Goal: Task Accomplishment & Management: Manage account settings

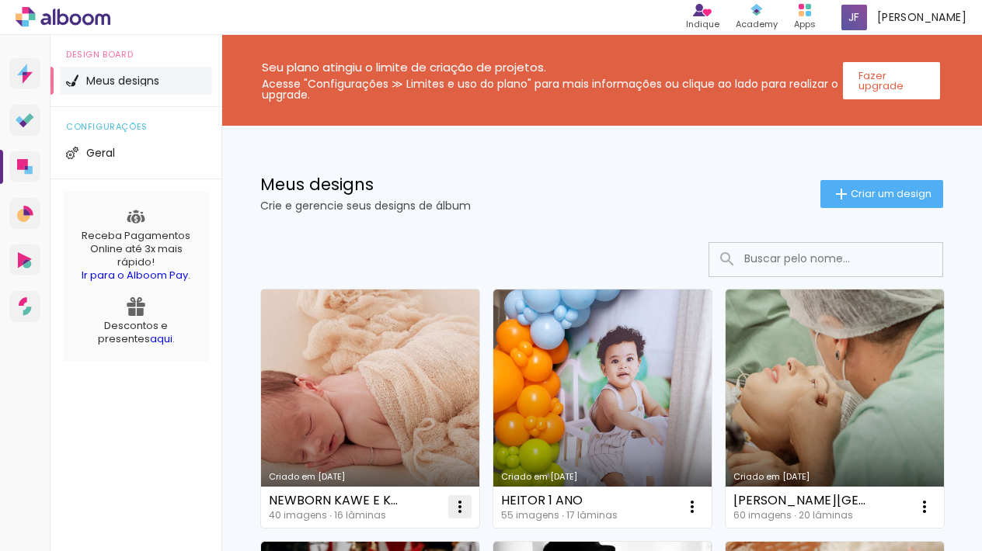
click at [459, 517] on paper-icon-button at bounding box center [459, 507] width 31 height 31
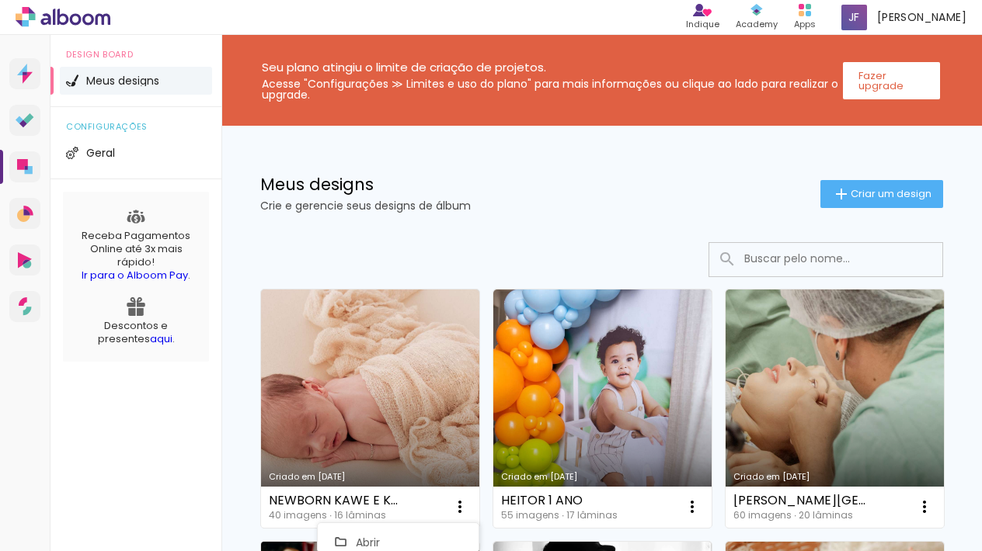
scroll to position [278, 0]
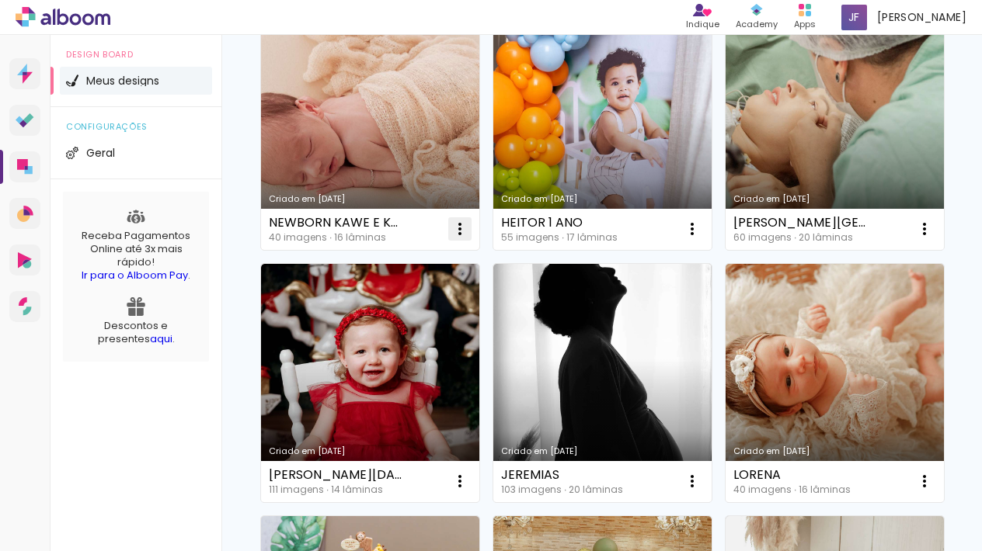
click at [457, 237] on iron-icon at bounding box center [459, 229] width 19 height 19
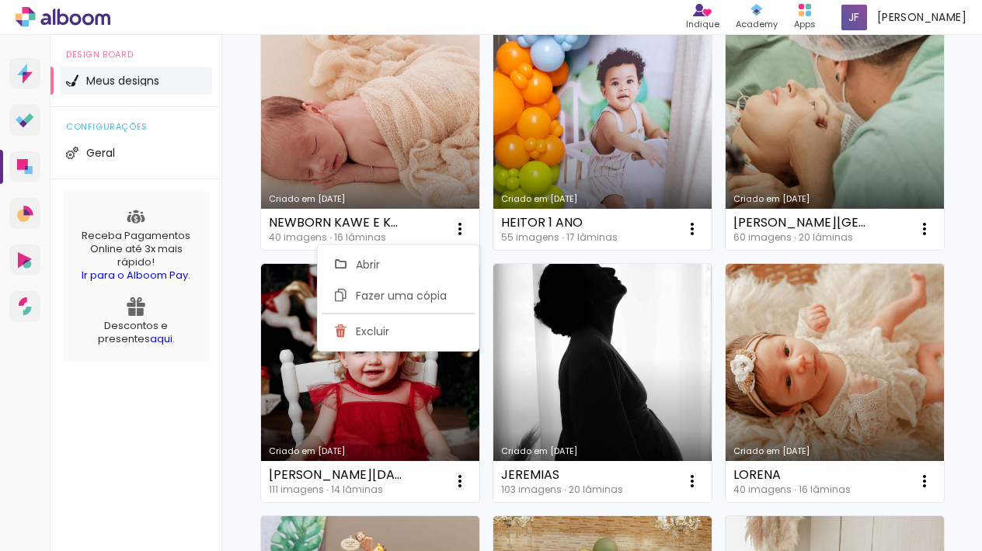
click at [399, 336] on paper-item "Excluir" at bounding box center [398, 331] width 153 height 31
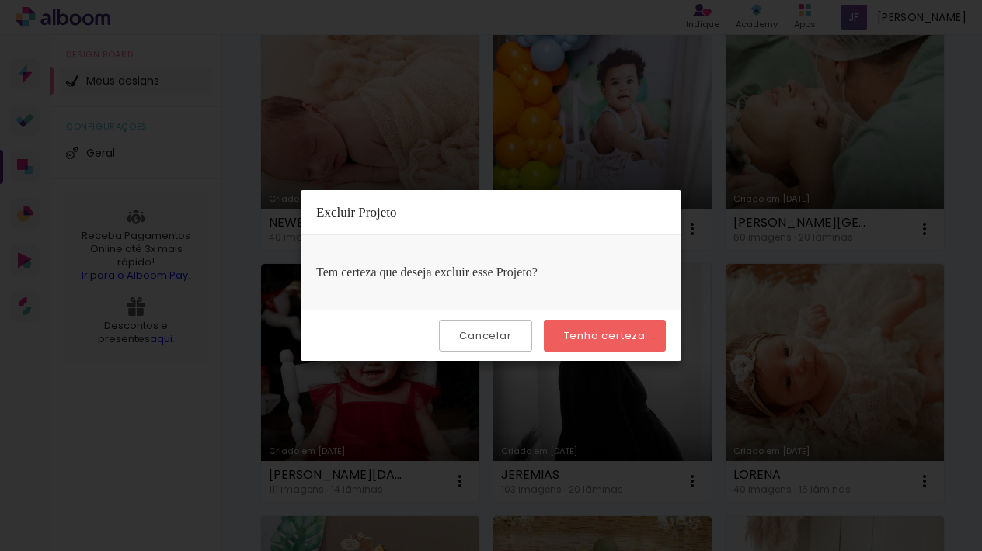
click at [0, 0] on slot "Tenho certeza" at bounding box center [0, 0] width 0 height 0
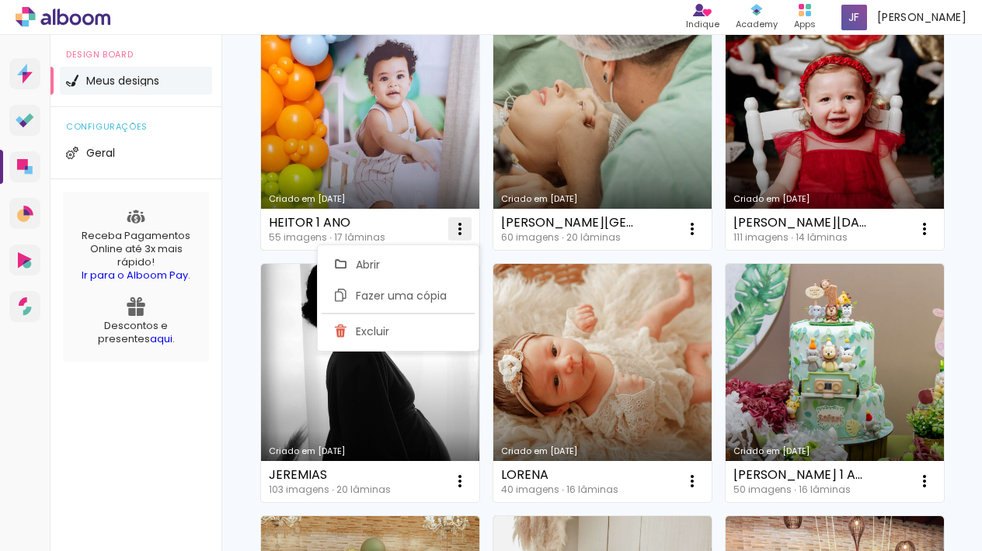
click at [468, 224] on iron-icon at bounding box center [459, 229] width 19 height 19
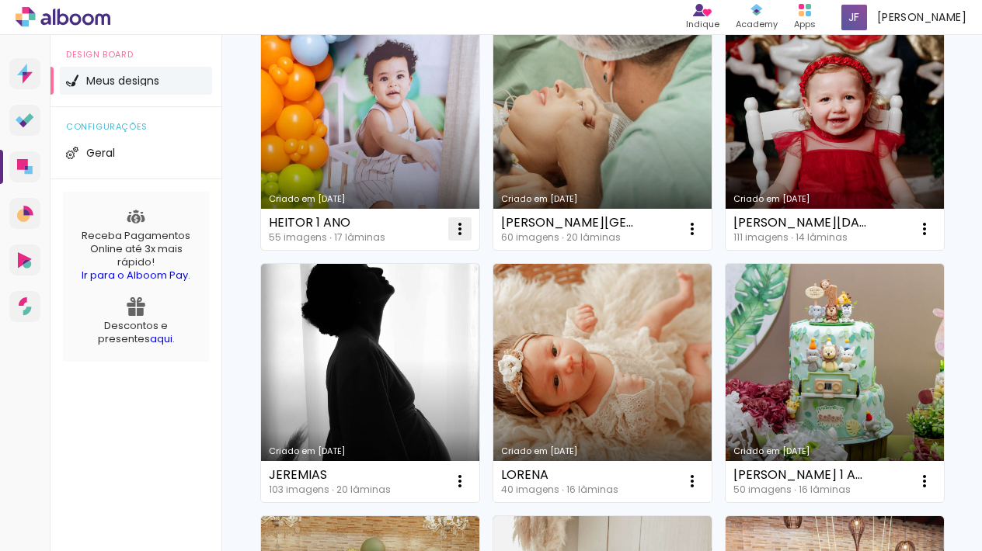
click at [466, 225] on iron-icon at bounding box center [459, 229] width 19 height 19
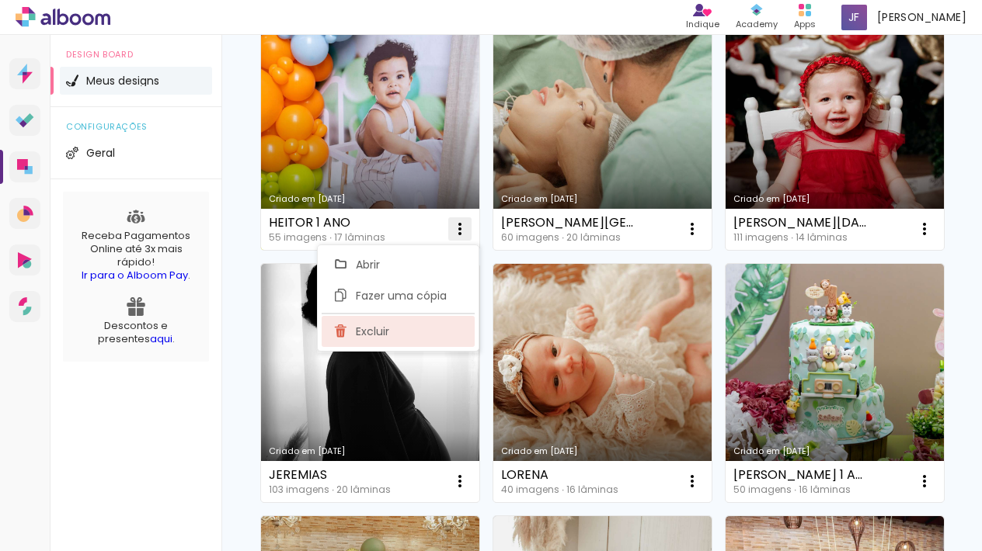
click at [401, 337] on paper-item "Excluir" at bounding box center [398, 331] width 153 height 31
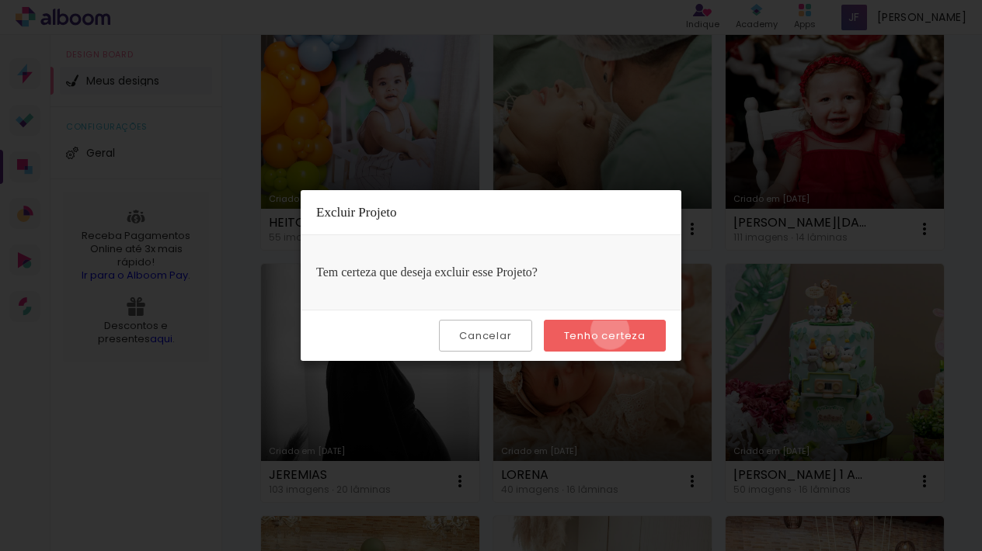
click at [0, 0] on slot "Tenho certeza" at bounding box center [0, 0] width 0 height 0
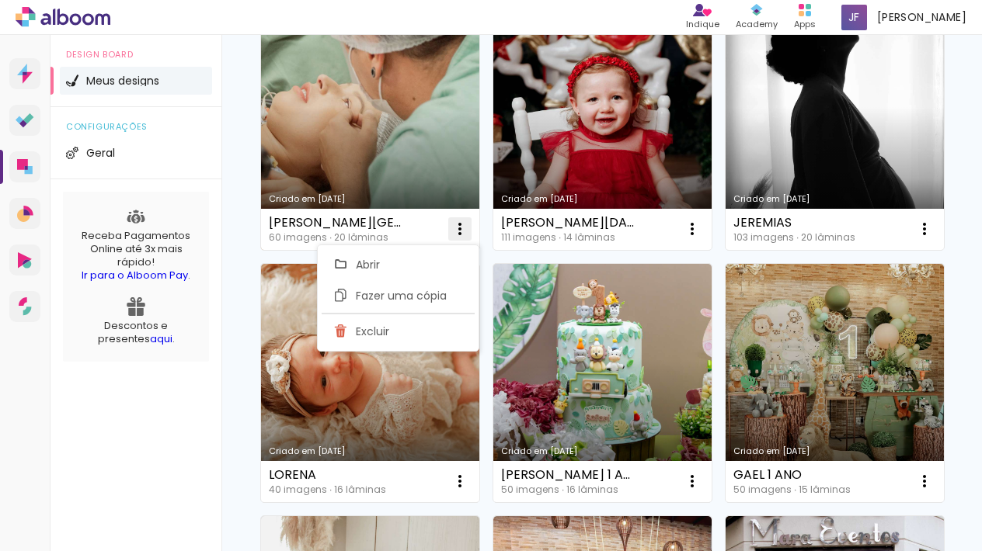
click at [469, 231] on paper-icon-button at bounding box center [459, 229] width 31 height 31
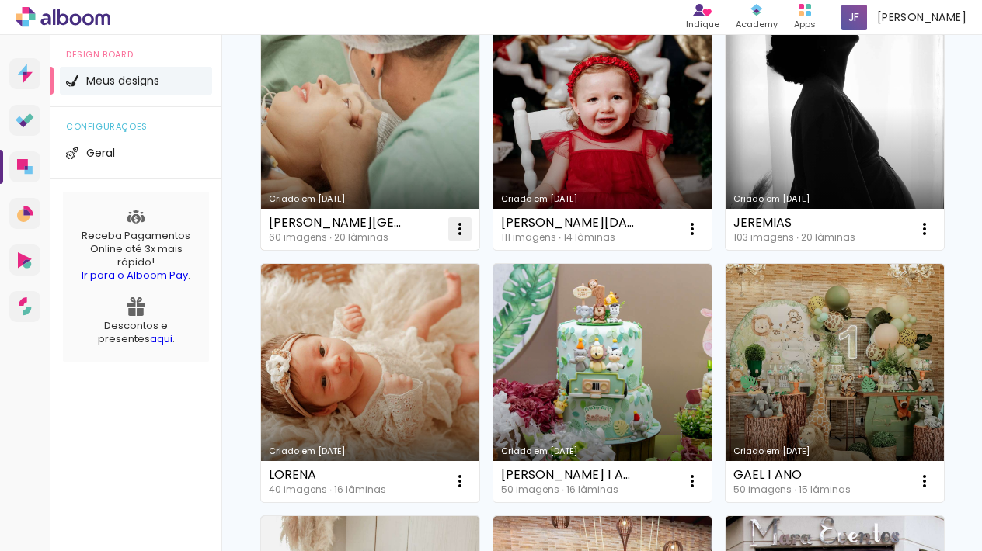
click at [464, 233] on iron-icon at bounding box center [459, 229] width 19 height 19
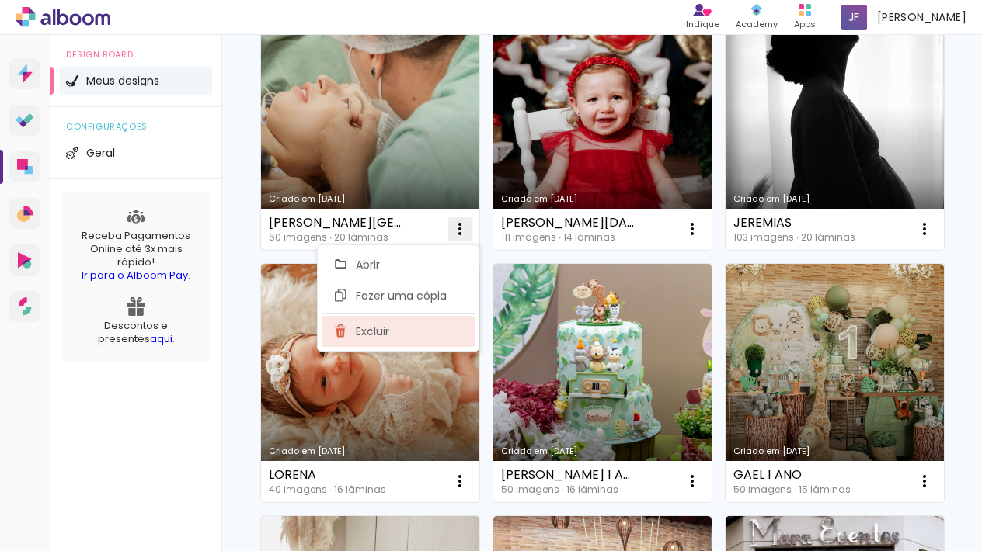
click at [388, 332] on span "Excluir" at bounding box center [372, 331] width 33 height 11
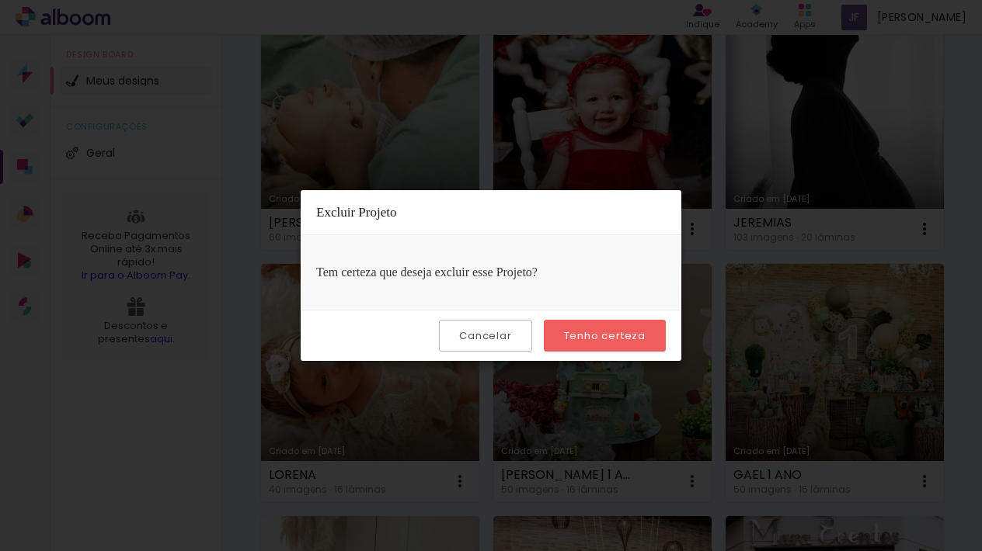
click at [603, 327] on paper-button "Tenho certeza" at bounding box center [605, 336] width 122 height 32
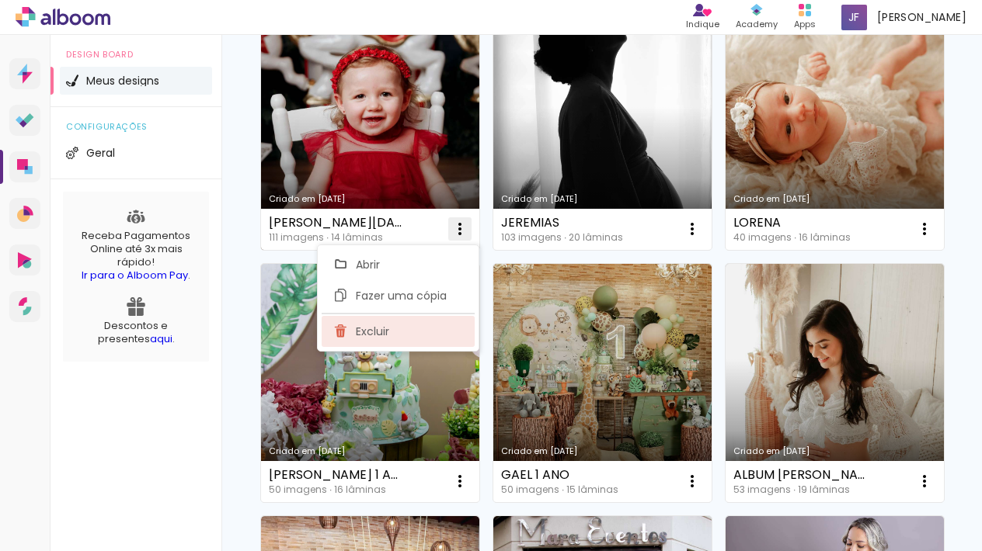
click at [413, 339] on paper-item "Excluir" at bounding box center [398, 331] width 153 height 31
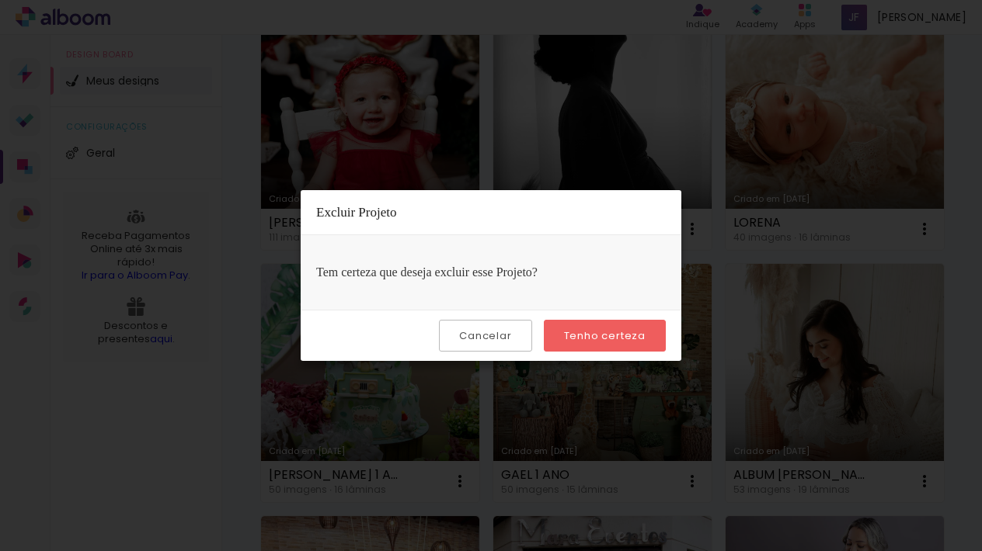
click at [0, 0] on slot "Tenho certeza" at bounding box center [0, 0] width 0 height 0
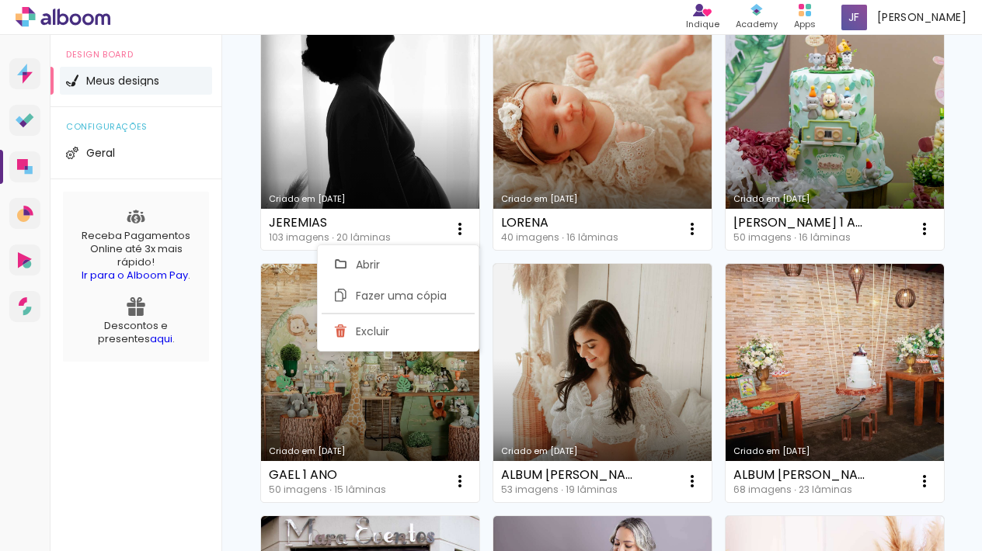
click at [717, 236] on div "Criado em 01/05/25 LORENA 40 imagens ∙ 16 lâminas Abrir Fazer uma cópia Excluir" at bounding box center [601, 130] width 232 height 252
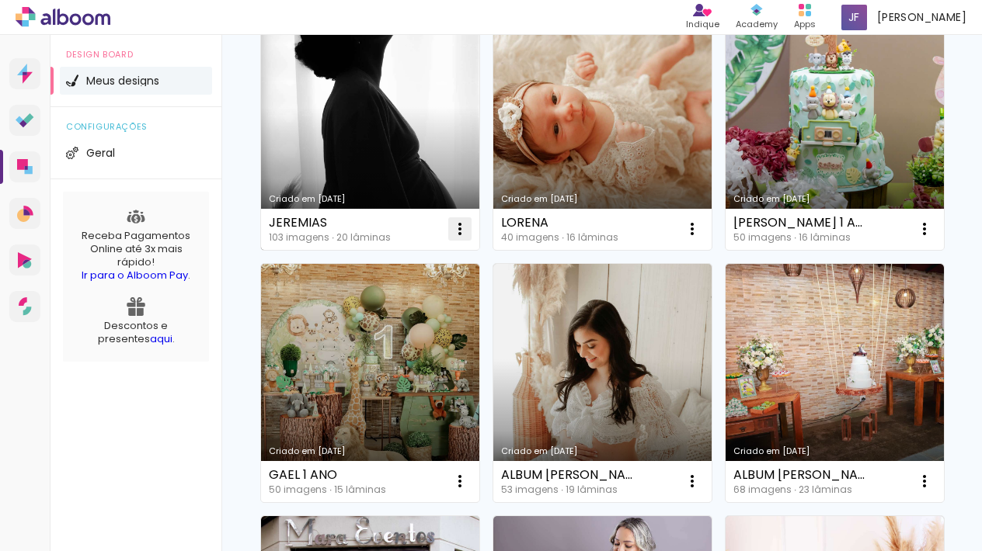
click at [464, 233] on iron-icon at bounding box center [459, 229] width 19 height 19
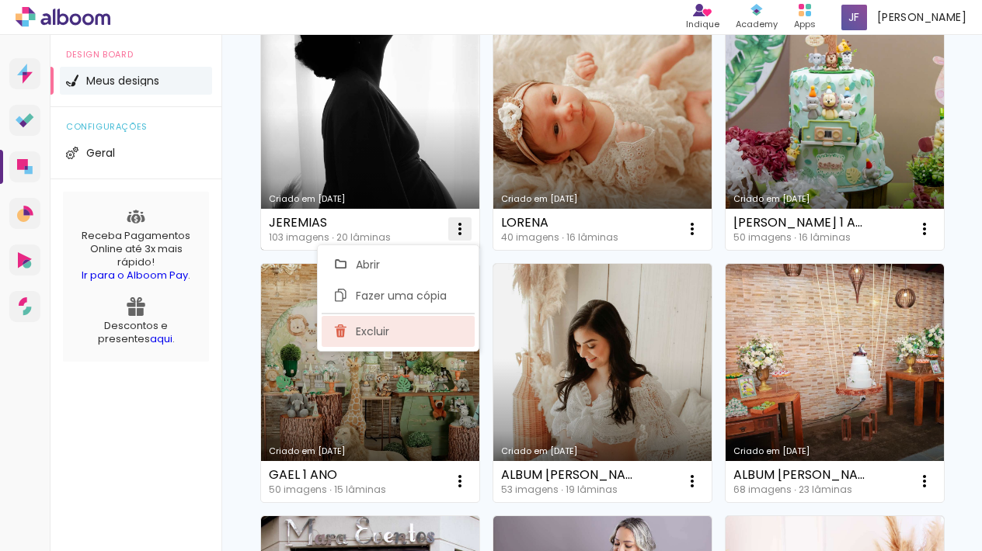
click at [455, 332] on paper-item "Excluir" at bounding box center [398, 331] width 153 height 31
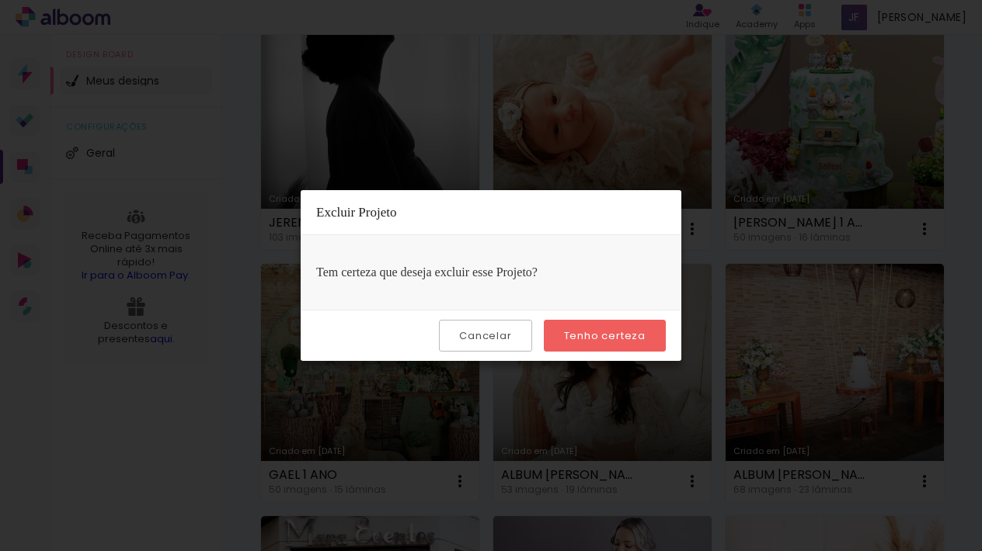
click at [0, 0] on slot "Tenho certeza" at bounding box center [0, 0] width 0 height 0
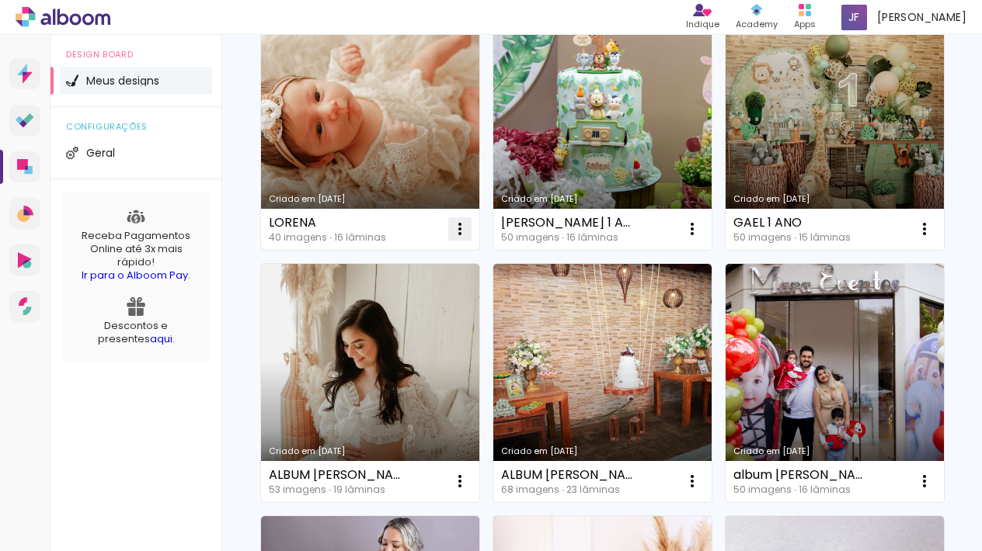
click at [466, 232] on iron-icon at bounding box center [459, 229] width 19 height 19
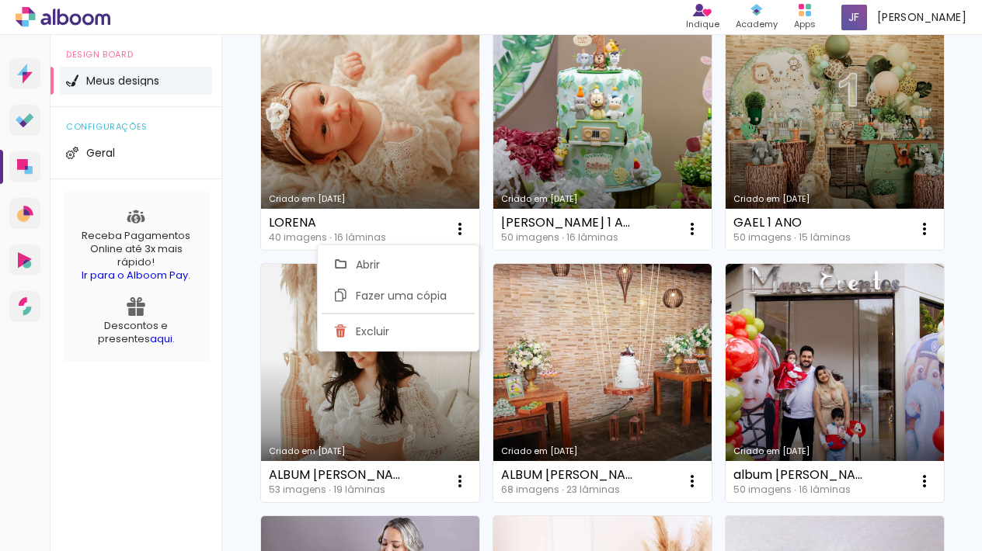
click at [447, 332] on paper-item "Excluir" at bounding box center [398, 331] width 153 height 31
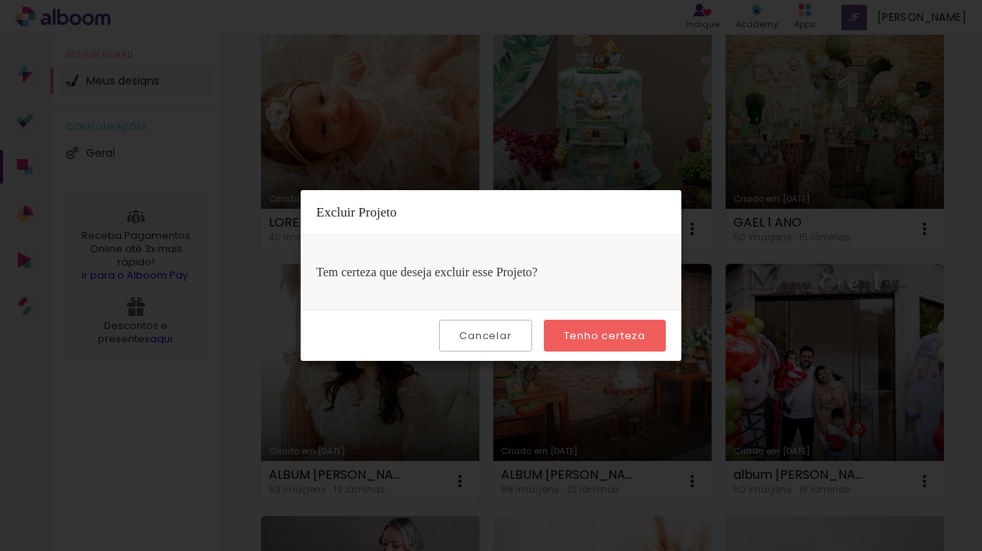
click at [0, 0] on slot "Tenho certeza" at bounding box center [0, 0] width 0 height 0
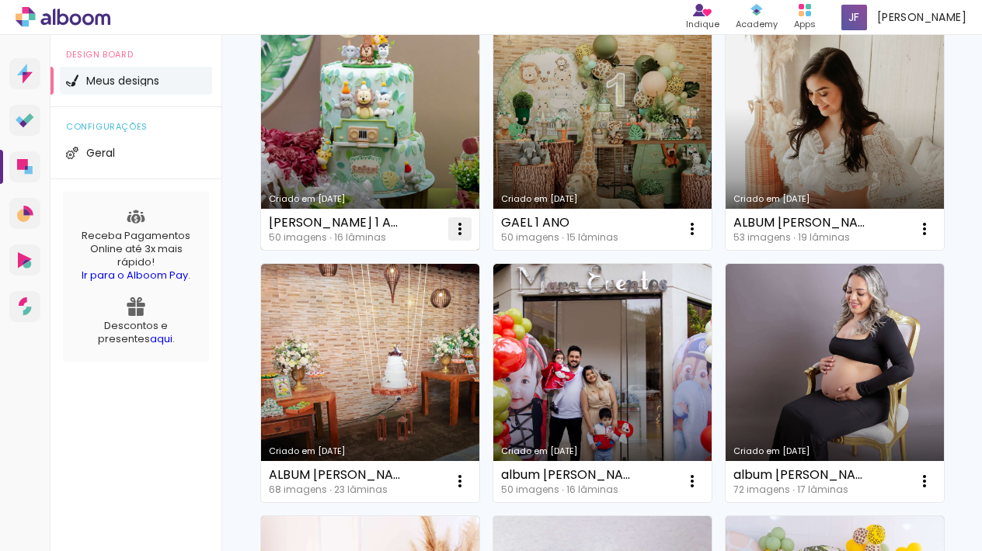
click at [455, 224] on iron-icon at bounding box center [459, 229] width 19 height 19
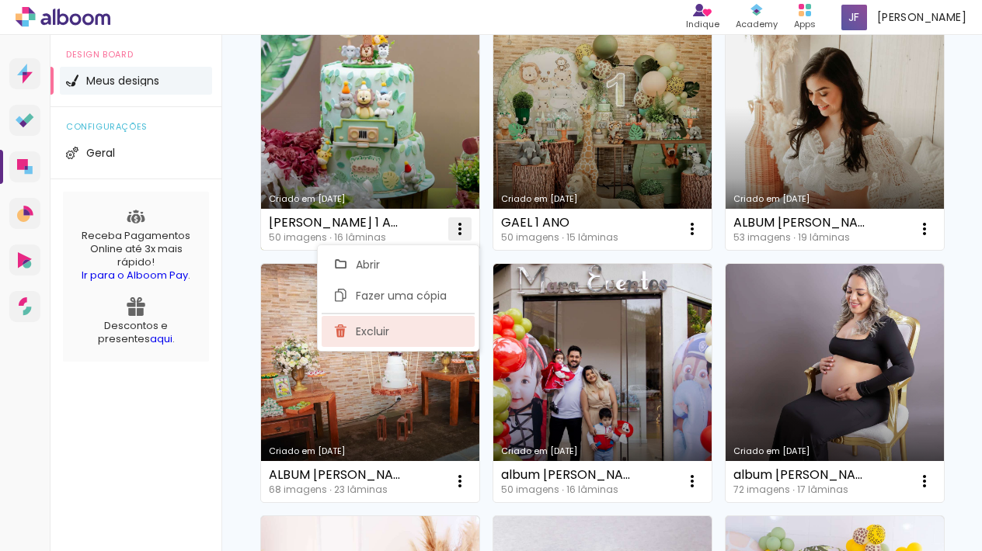
click at [444, 331] on paper-item "Excluir" at bounding box center [398, 331] width 153 height 31
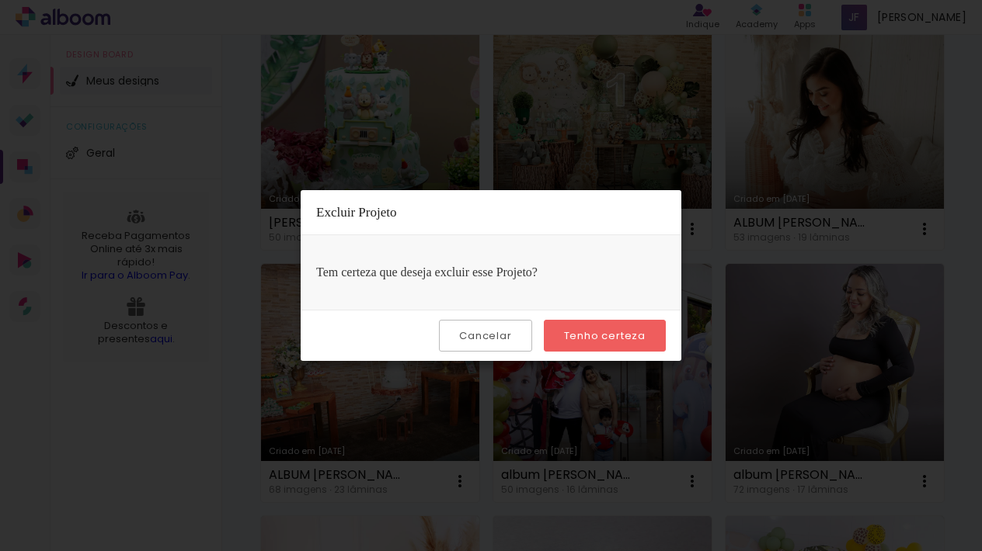
click at [0, 0] on slot "Tenho certeza" at bounding box center [0, 0] width 0 height 0
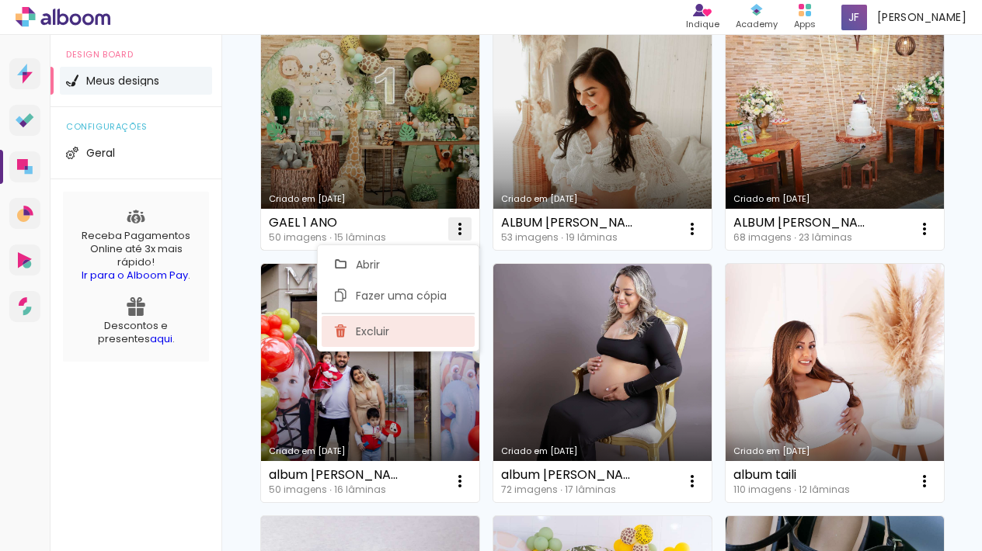
click at [409, 324] on paper-item "Excluir" at bounding box center [398, 331] width 153 height 31
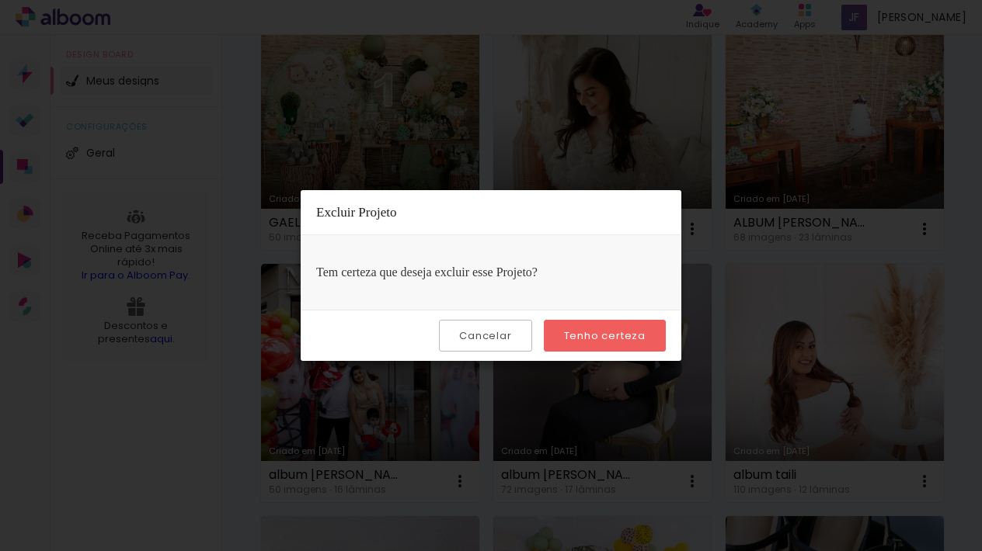
click at [0, 0] on slot "Tenho certeza" at bounding box center [0, 0] width 0 height 0
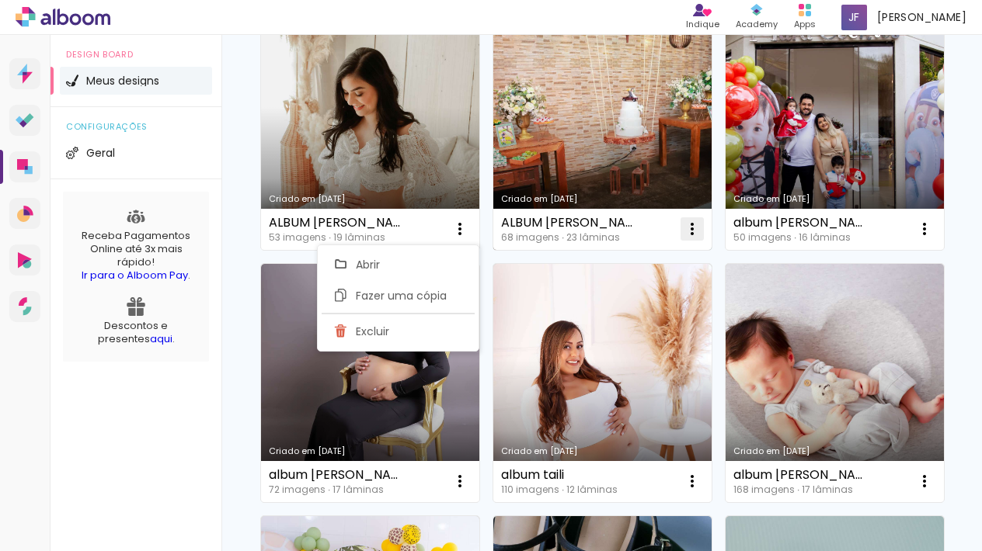
click at [469, 232] on iron-icon at bounding box center [459, 229] width 19 height 19
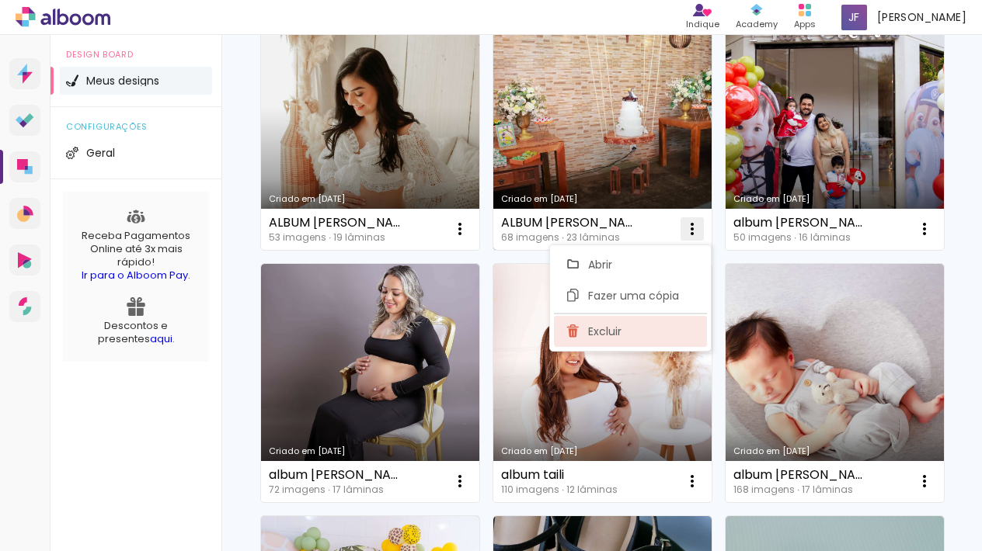
click at [582, 339] on paper-item "Excluir" at bounding box center [630, 331] width 153 height 31
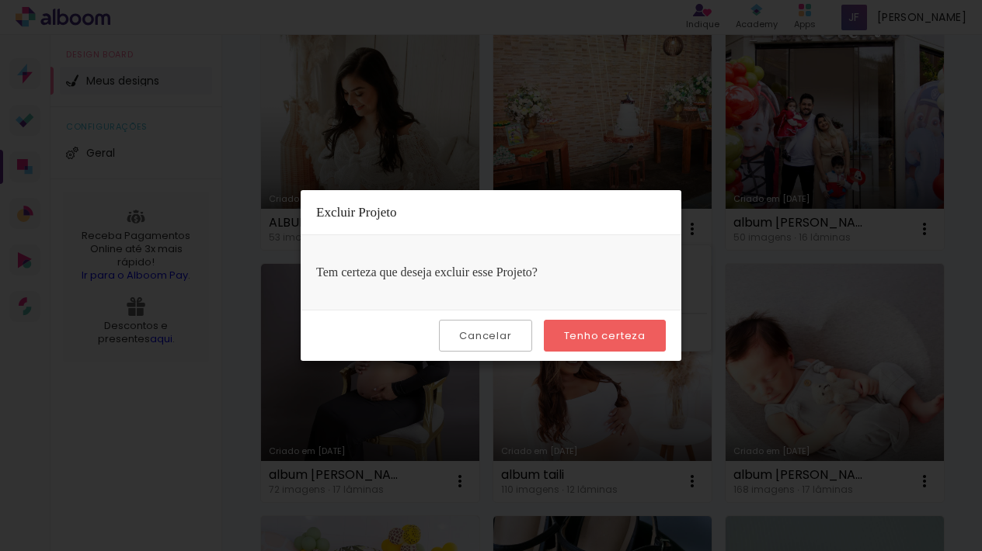
click at [627, 325] on paper-button "Tenho certeza" at bounding box center [605, 336] width 122 height 32
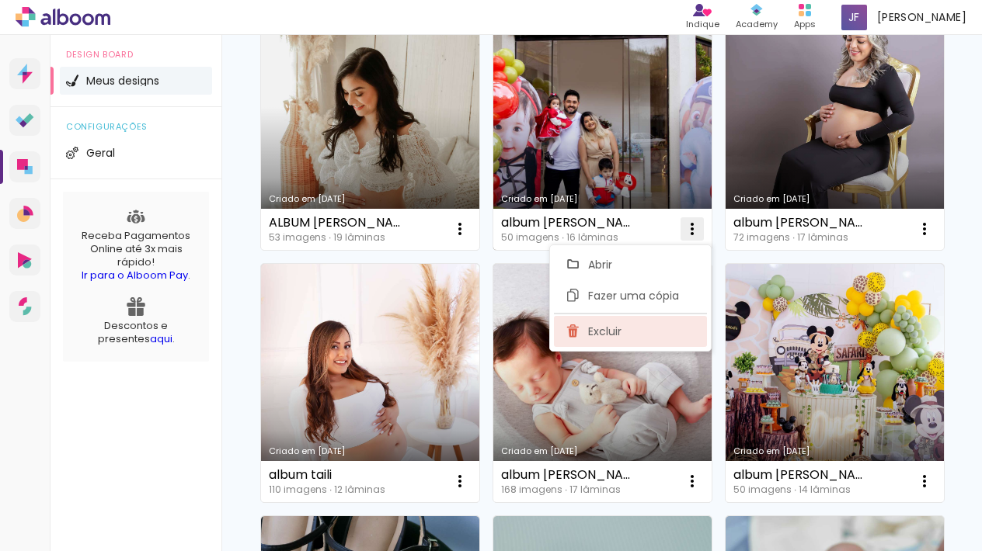
click at [626, 335] on paper-item "Excluir" at bounding box center [630, 331] width 153 height 31
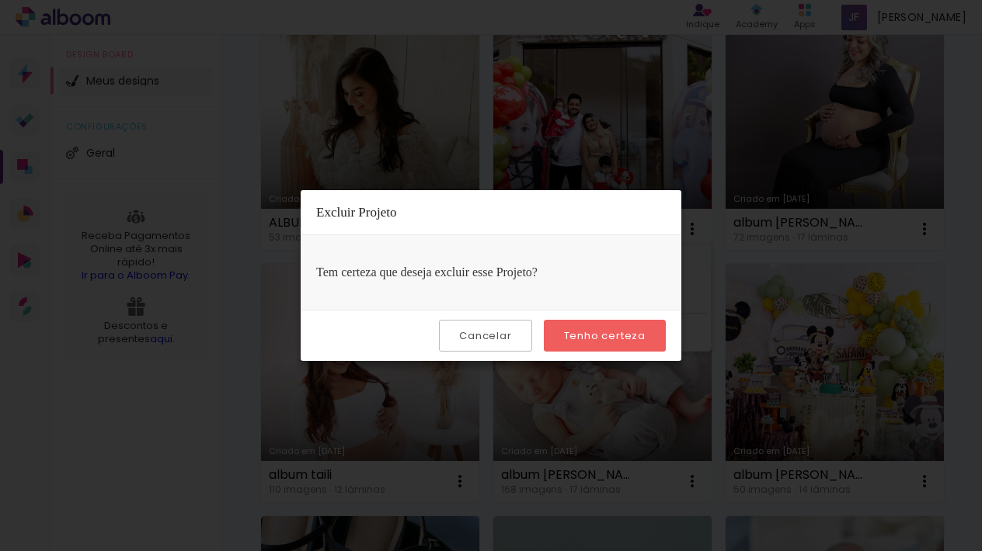
click at [0, 0] on slot "Tenho certeza" at bounding box center [0, 0] width 0 height 0
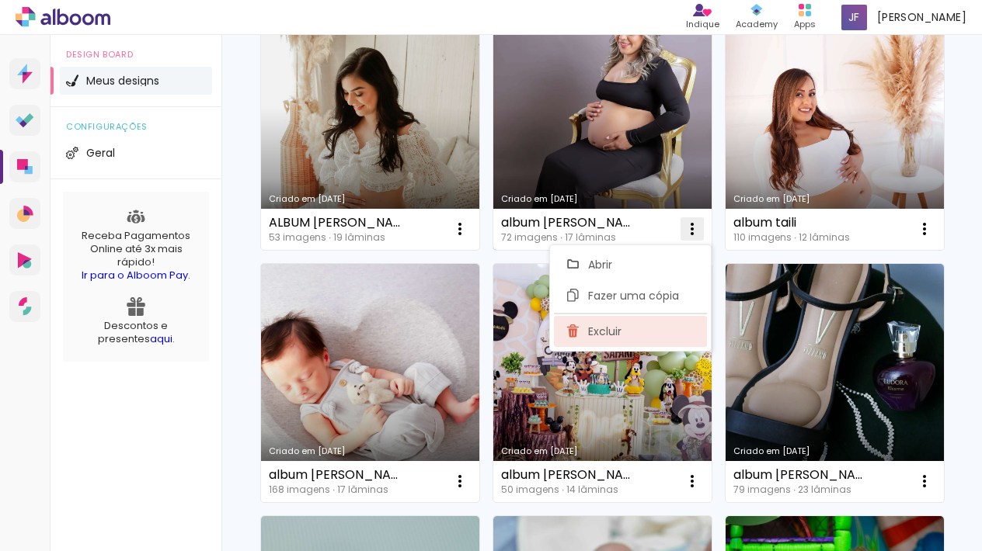
click at [616, 332] on span "Excluir" at bounding box center [604, 331] width 33 height 11
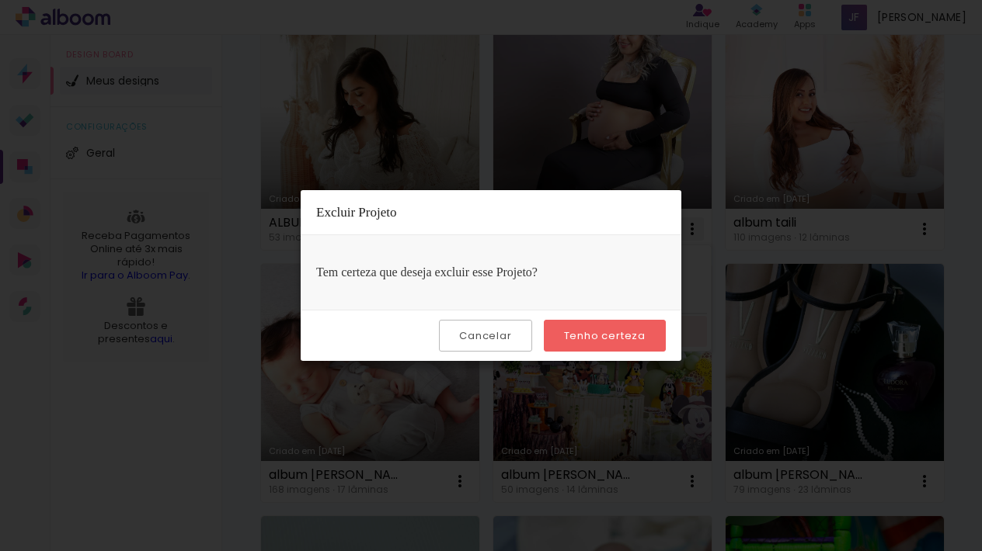
click at [0, 0] on slot "Tenho certeza" at bounding box center [0, 0] width 0 height 0
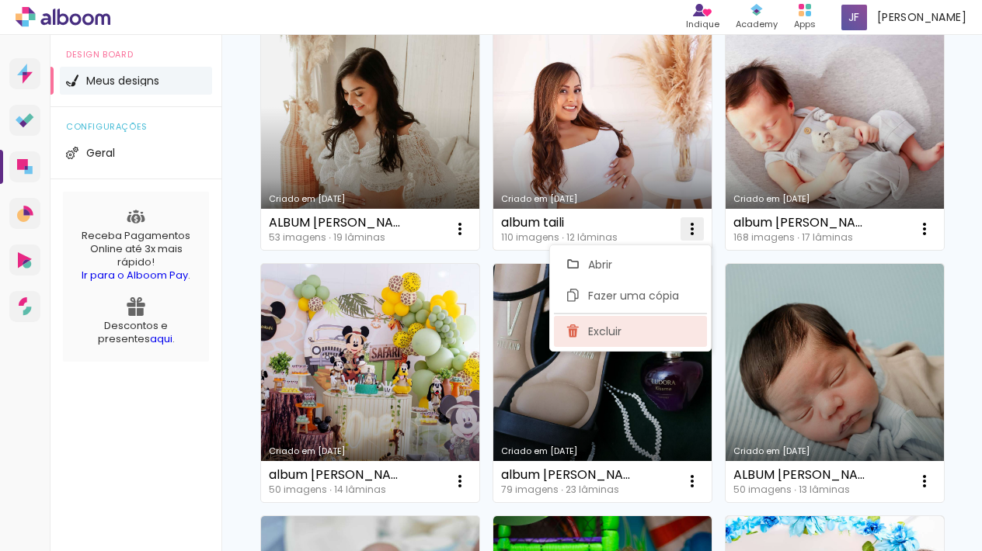
click at [609, 328] on span "Excluir" at bounding box center [604, 331] width 33 height 11
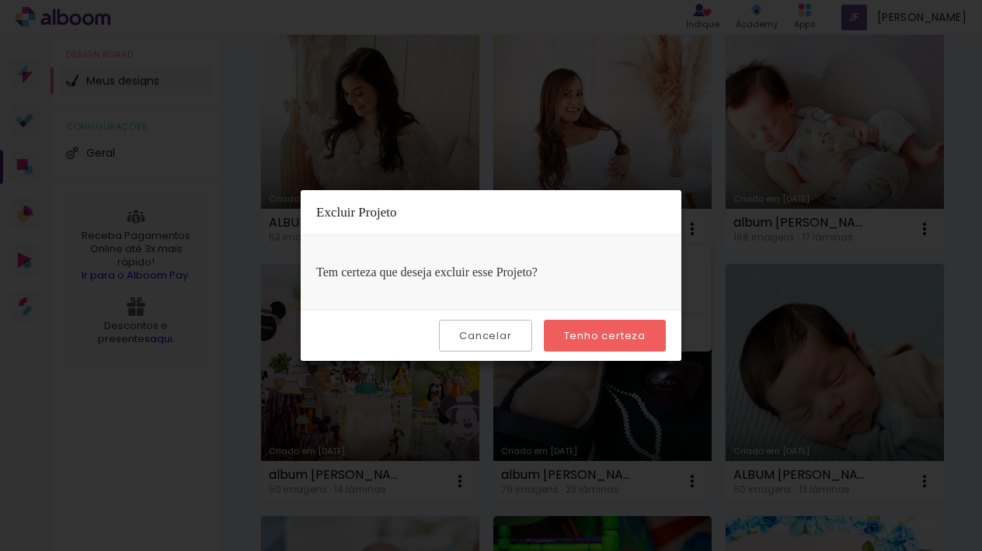
click at [0, 0] on slot "Tenho certeza" at bounding box center [0, 0] width 0 height 0
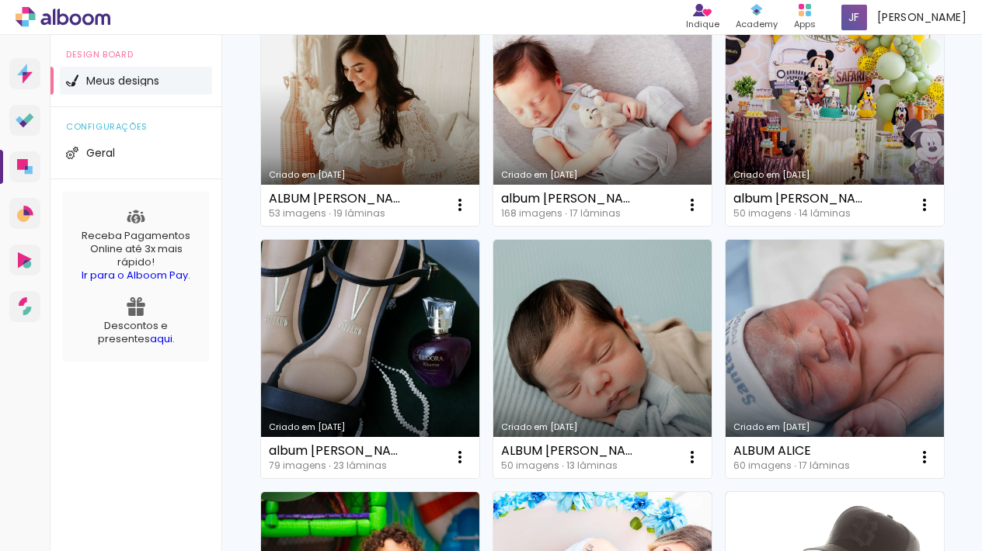
scroll to position [471, 0]
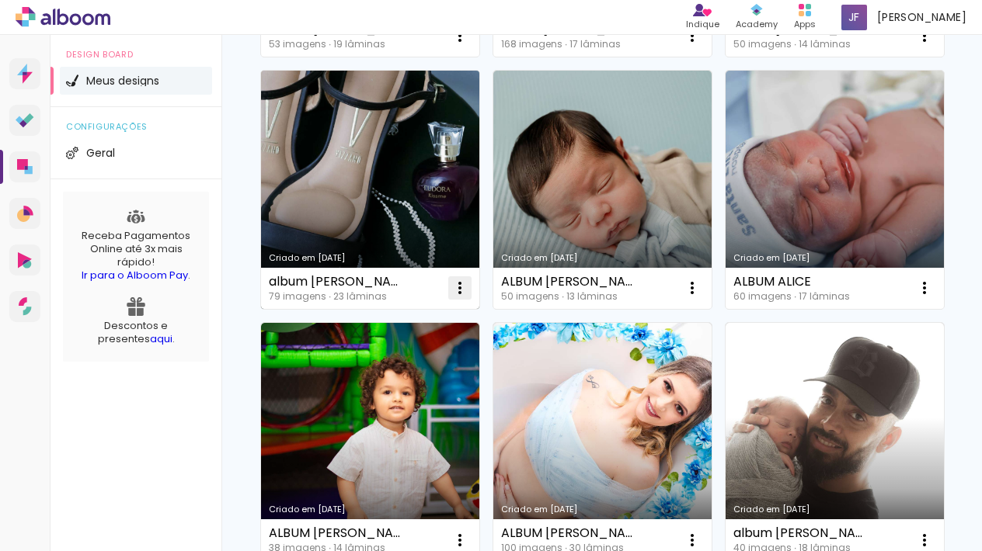
click at [469, 45] on iron-icon at bounding box center [459, 35] width 19 height 19
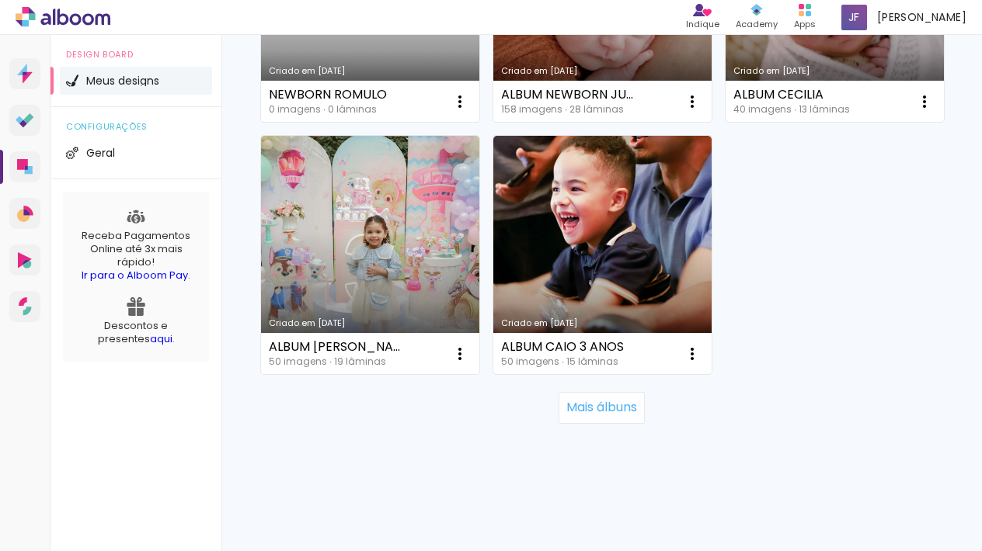
scroll to position [3179, 0]
click at [0, 0] on slot "Mais álbuns" at bounding box center [0, 0] width 0 height 0
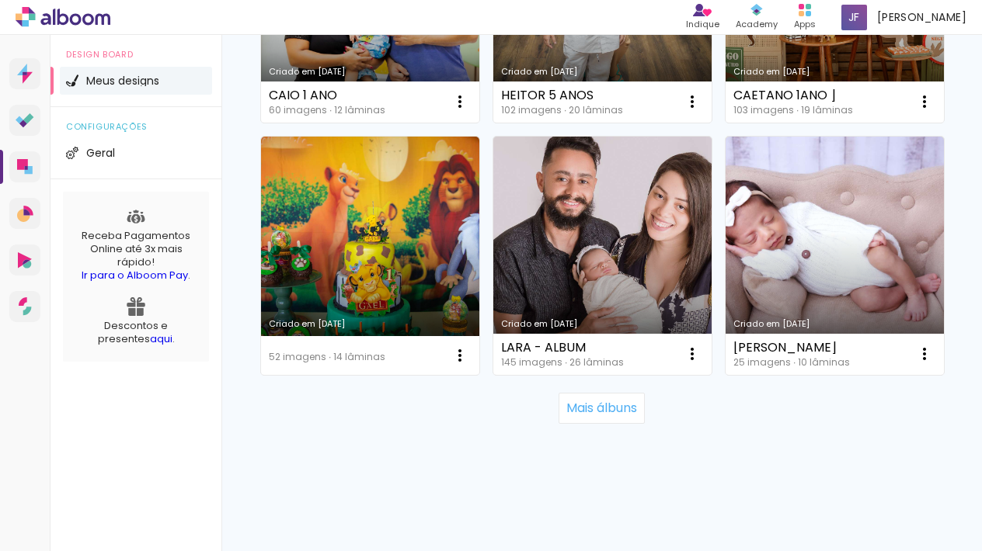
scroll to position [6459, 0]
click at [0, 0] on slot "Mais álbuns" at bounding box center [0, 0] width 0 height 0
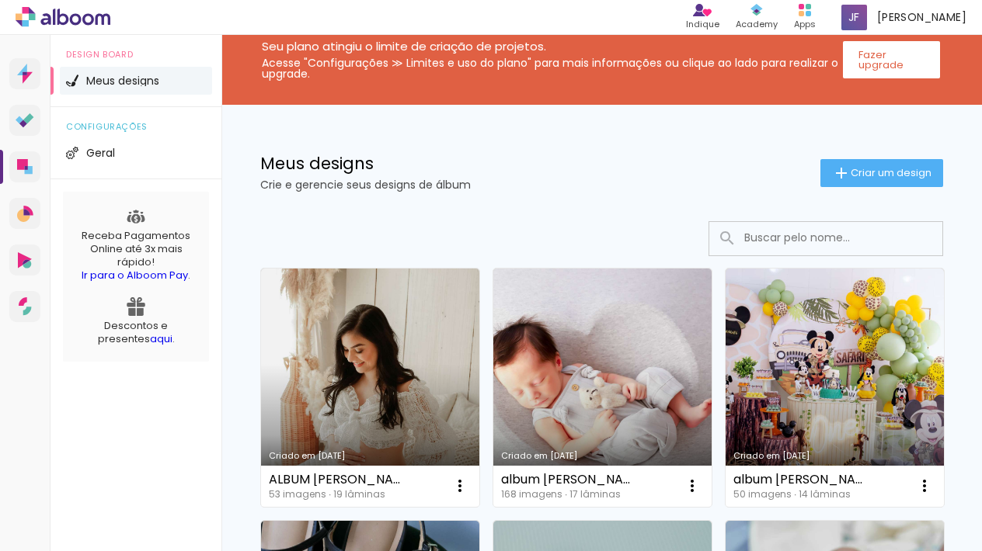
scroll to position [0, 0]
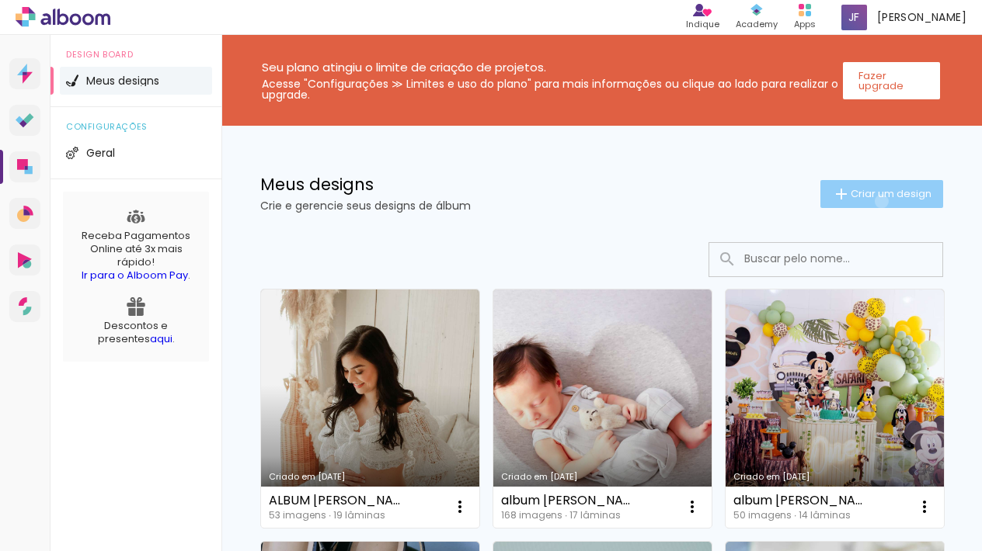
click at [866, 200] on paper-button "Criar um design" at bounding box center [881, 194] width 123 height 28
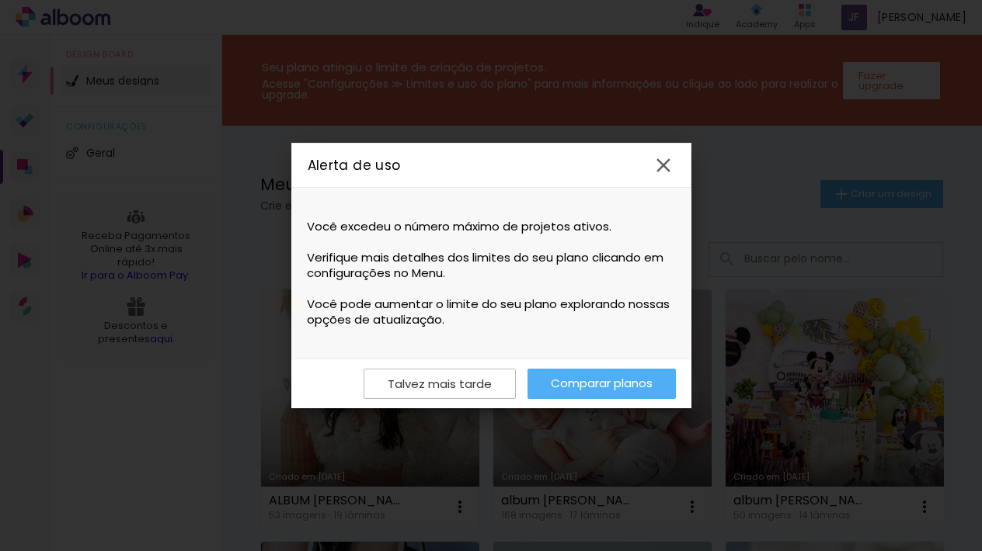
click at [664, 154] on iron-icon at bounding box center [663, 165] width 23 height 23
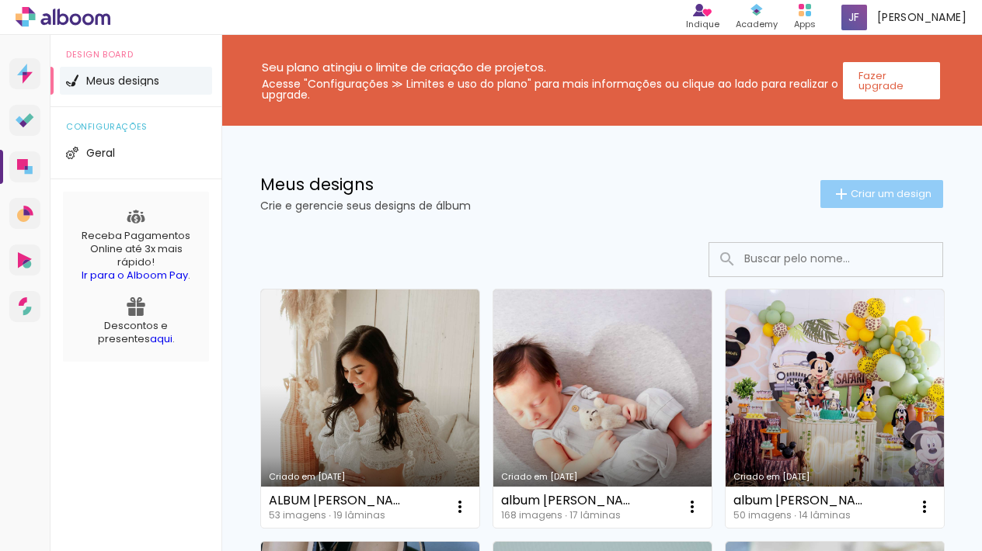
click at [873, 197] on span "Criar um design" at bounding box center [890, 194] width 81 height 10
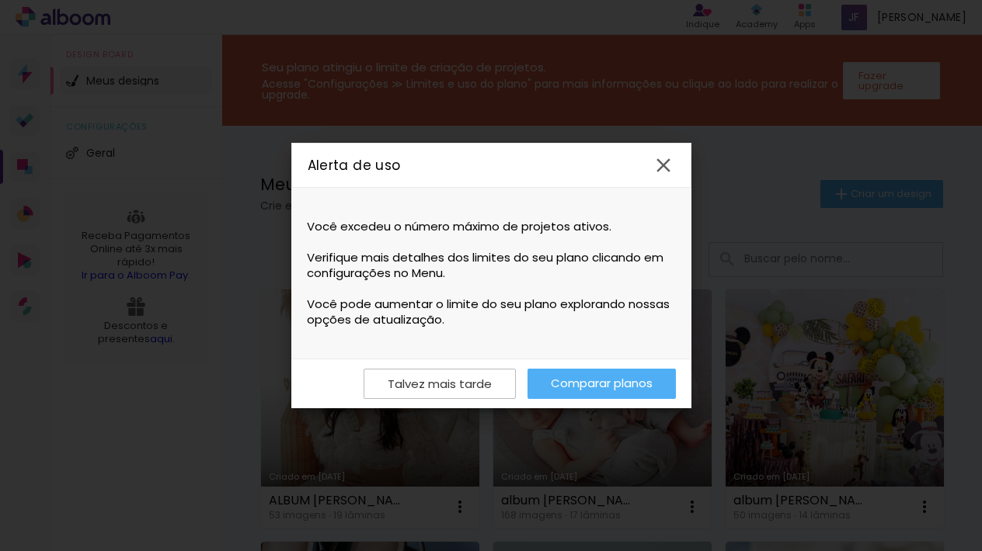
click at [0, 0] on slot "Talvez mais tarde" at bounding box center [0, 0] width 0 height 0
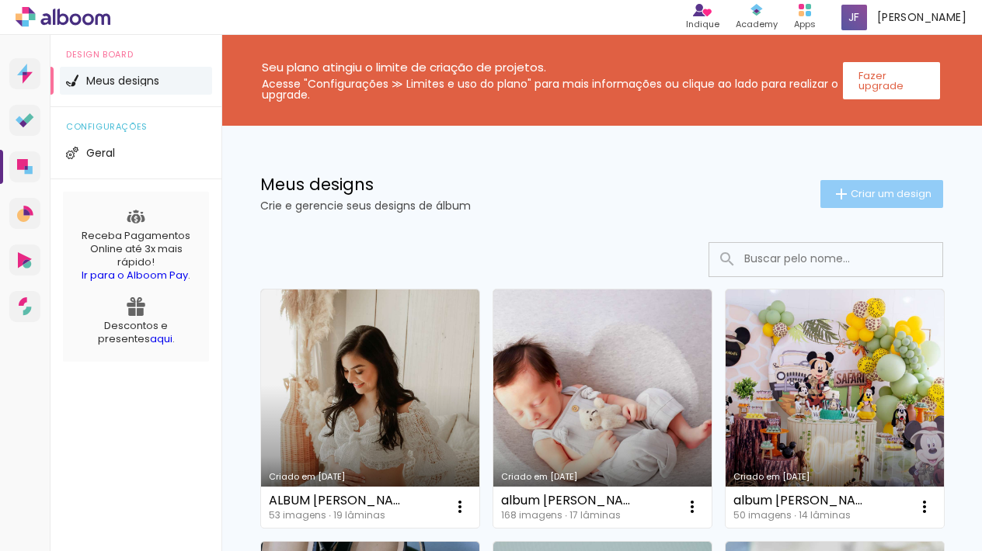
click at [883, 199] on span "Criar um design" at bounding box center [890, 194] width 81 height 10
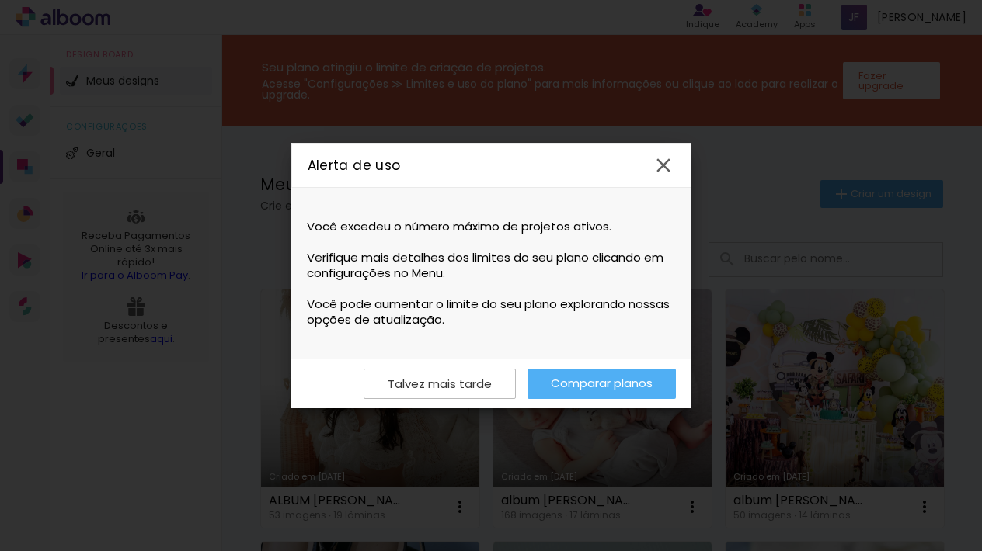
click at [617, 387] on link "Comparar planos" at bounding box center [601, 384] width 148 height 30
click at [662, 165] on iron-icon at bounding box center [663, 165] width 23 height 23
